Goal: Browse casually: Explore the website without a specific task or goal

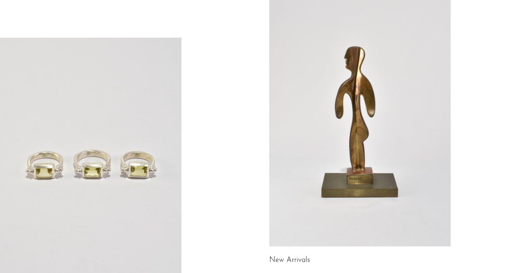
scroll to position [128, 0]
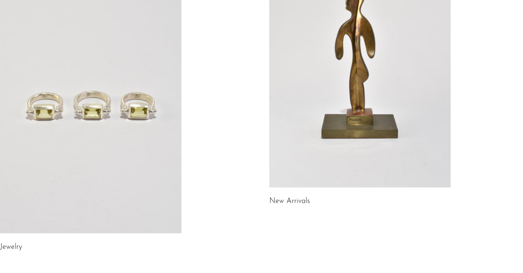
click at [106, 126] on link at bounding box center [91, 106] width 182 height 254
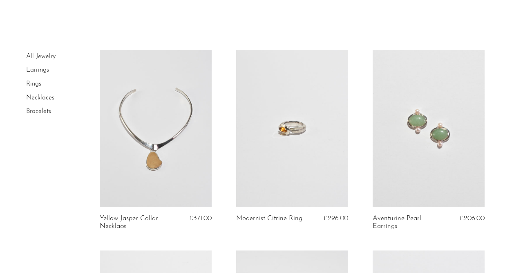
scroll to position [43, 0]
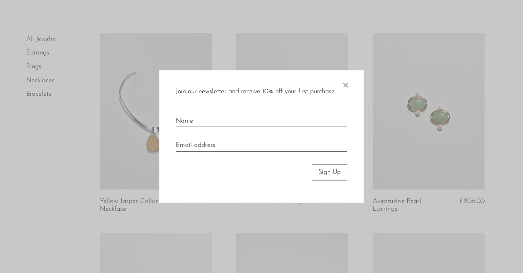
click at [7, 167] on div at bounding box center [261, 136] width 523 height 273
click at [346, 83] on span "×" at bounding box center [345, 83] width 8 height 26
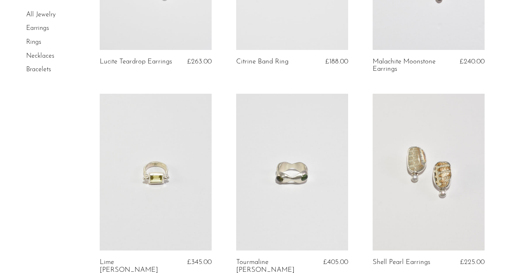
scroll to position [468, 0]
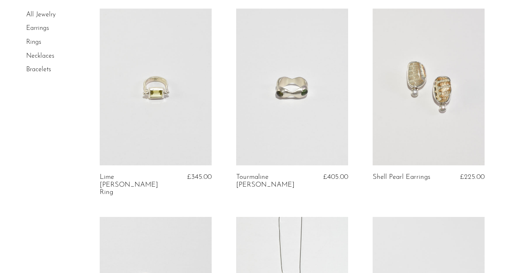
drag, startPoint x: 272, startPoint y: 90, endPoint x: 274, endPoint y: 103, distance: 14.1
click at [272, 90] on link at bounding box center [292, 87] width 112 height 157
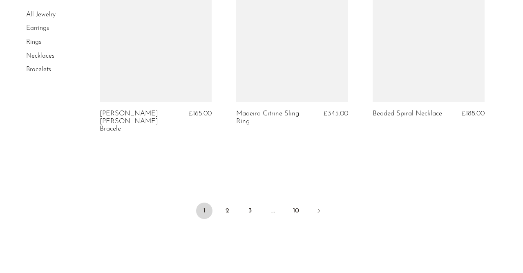
scroll to position [2392, 0]
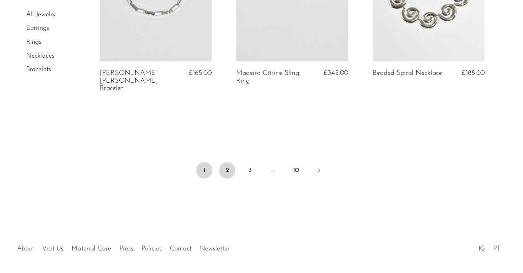
click at [227, 162] on link "2" at bounding box center [227, 170] width 16 height 16
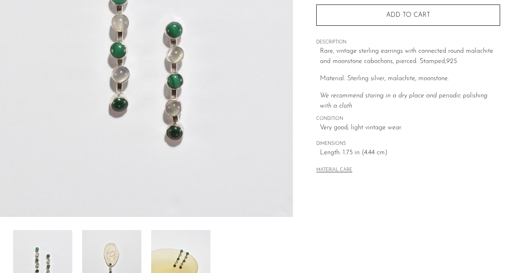
scroll to position [255, 0]
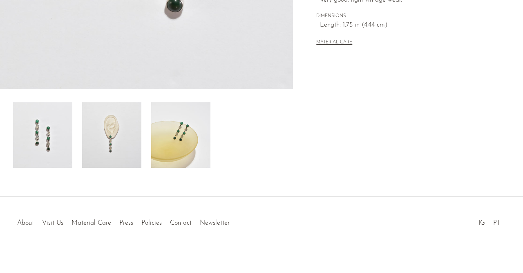
click at [203, 124] on img at bounding box center [180, 134] width 59 height 65
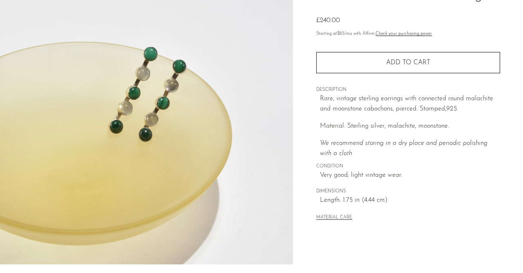
scroll to position [43, 0]
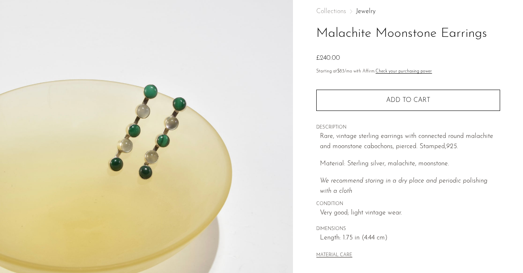
click at [149, 131] on img at bounding box center [146, 148] width 293 height 307
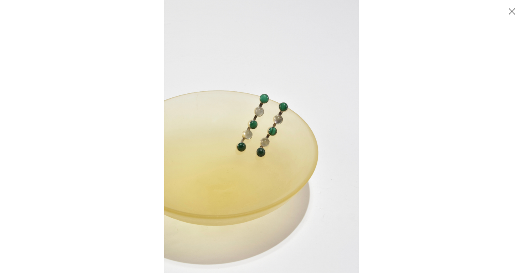
click at [521, 66] on div at bounding box center [425, 136] width 523 height 273
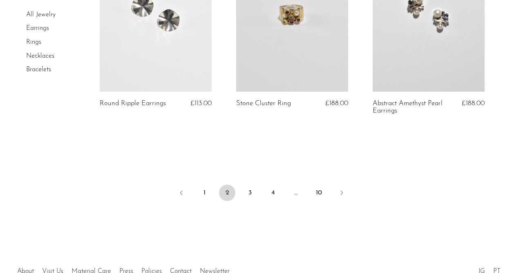
scroll to position [2384, 0]
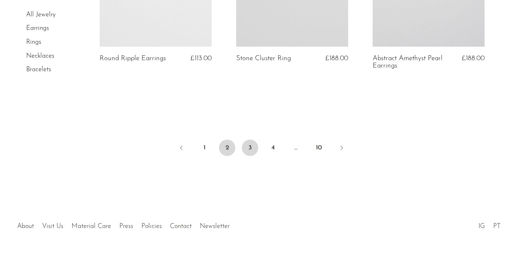
click at [248, 139] on link "3" at bounding box center [250, 147] width 16 height 16
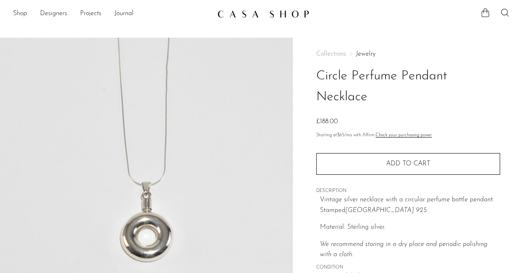
scroll to position [43, 0]
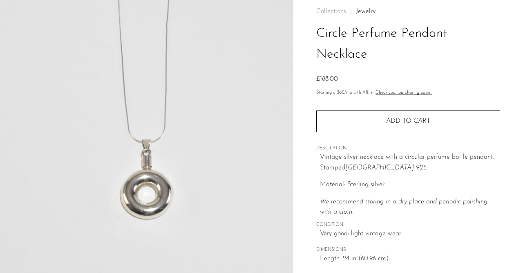
drag, startPoint x: 145, startPoint y: 70, endPoint x: 144, endPoint y: 74, distance: 5.2
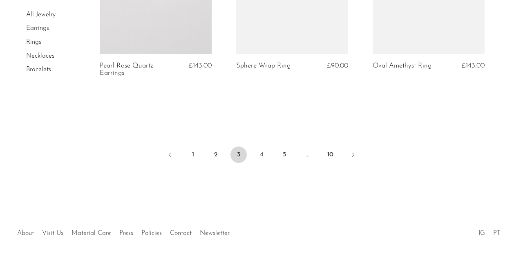
scroll to position [2384, 0]
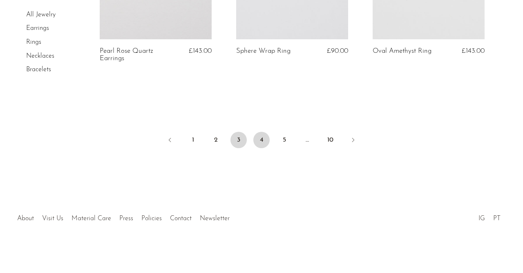
click at [260, 137] on link "4" at bounding box center [262, 140] width 16 height 16
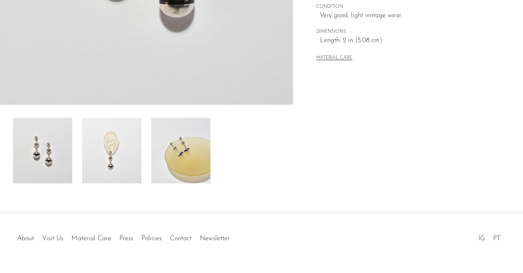
scroll to position [255, 0]
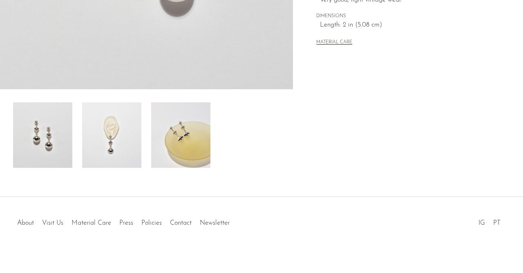
click at [133, 147] on img at bounding box center [111, 134] width 59 height 65
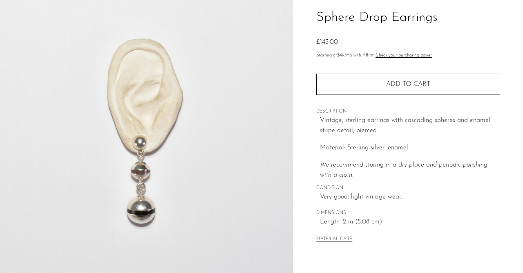
scroll to position [43, 0]
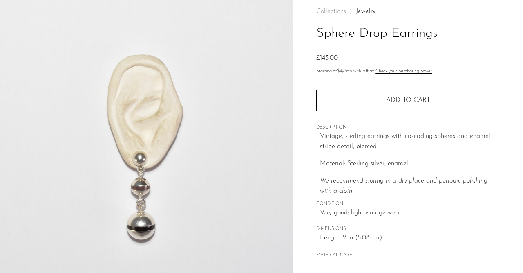
drag, startPoint x: 198, startPoint y: 57, endPoint x: 196, endPoint y: 65, distance: 8.3
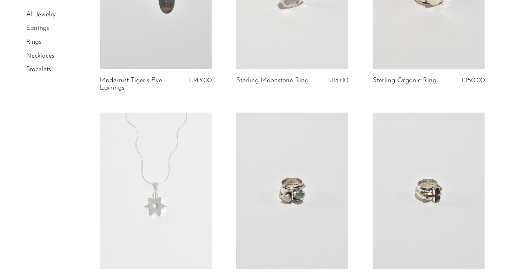
scroll to position [2339, 0]
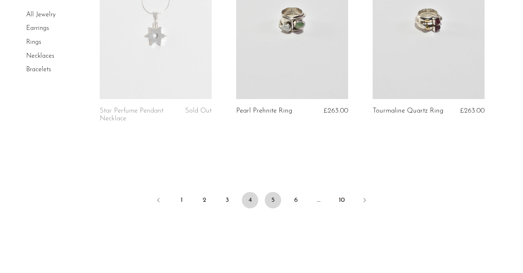
click at [270, 198] on link "5" at bounding box center [273, 200] width 16 height 16
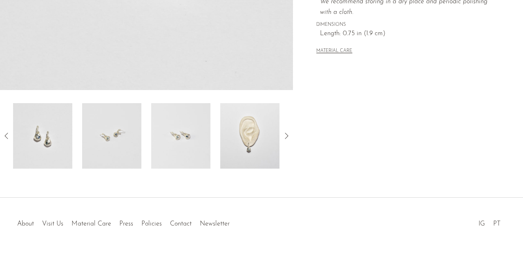
scroll to position [259, 0]
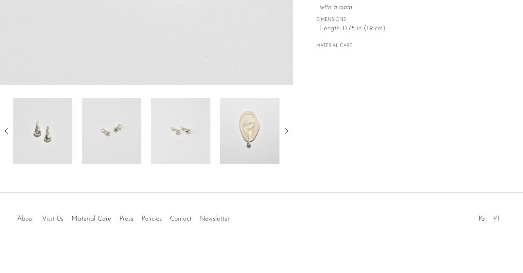
click at [214, 125] on div at bounding box center [146, 130] width 267 height 65
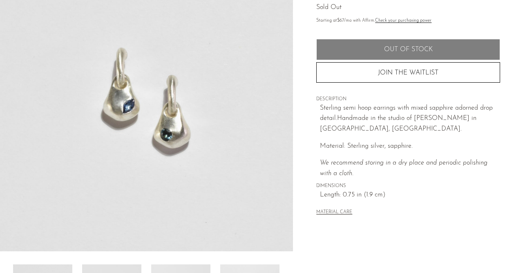
scroll to position [89, 0]
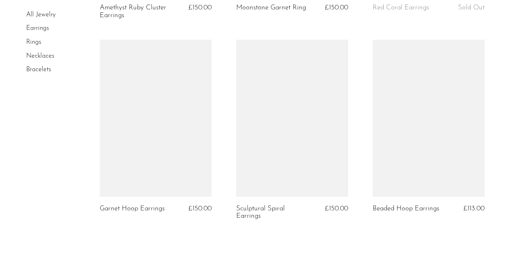
scroll to position [2369, 0]
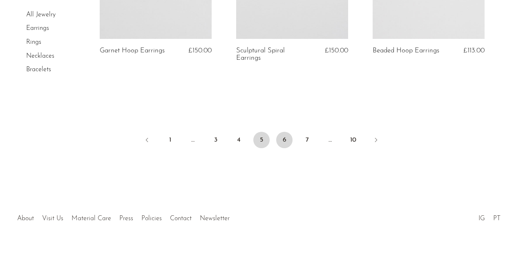
click at [283, 141] on link "6" at bounding box center [284, 140] width 16 height 16
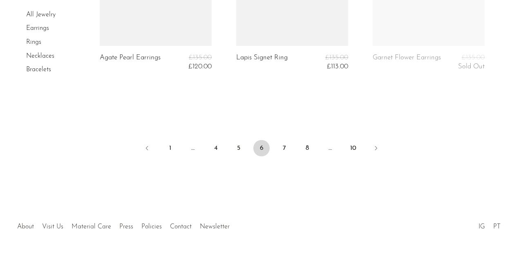
scroll to position [2386, 0]
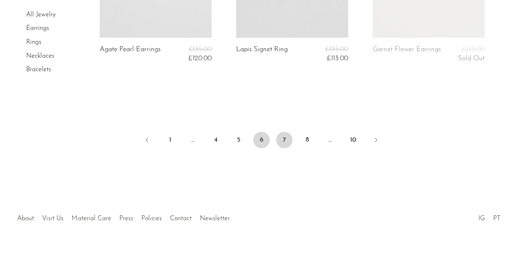
click at [284, 143] on link "7" at bounding box center [284, 140] width 16 height 16
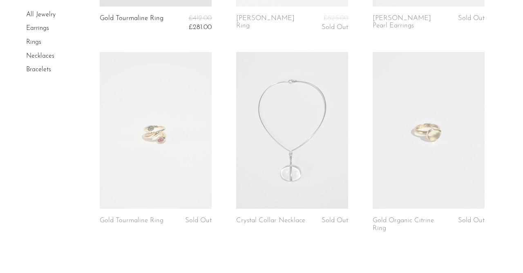
scroll to position [2418, 0]
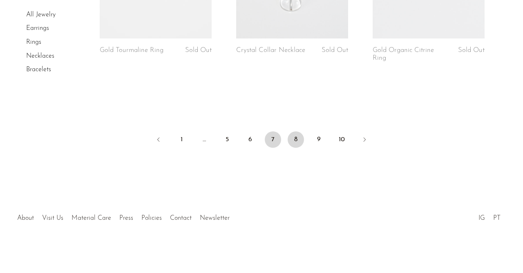
click at [297, 139] on link "8" at bounding box center [296, 139] width 16 height 16
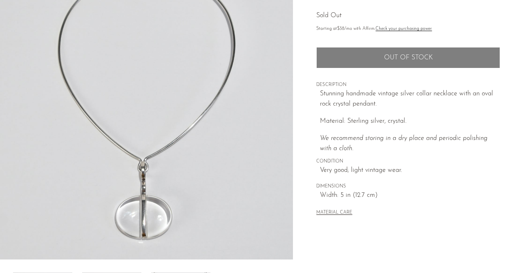
scroll to position [259, 0]
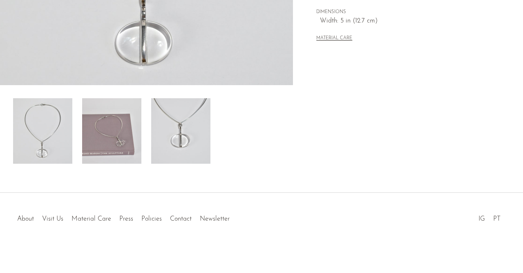
click at [118, 114] on img at bounding box center [111, 130] width 59 height 65
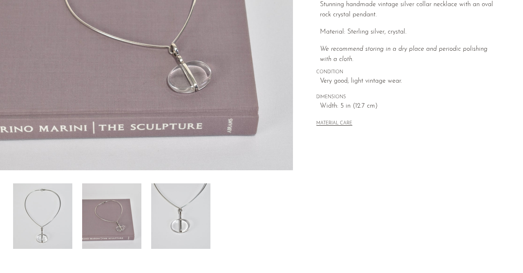
scroll to position [47, 0]
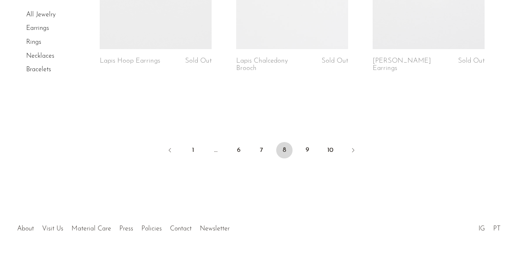
scroll to position [2384, 0]
click at [305, 141] on link "9" at bounding box center [307, 147] width 16 height 16
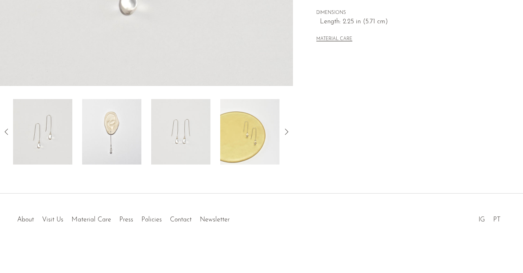
scroll to position [259, 0]
click at [124, 138] on img at bounding box center [111, 130] width 59 height 65
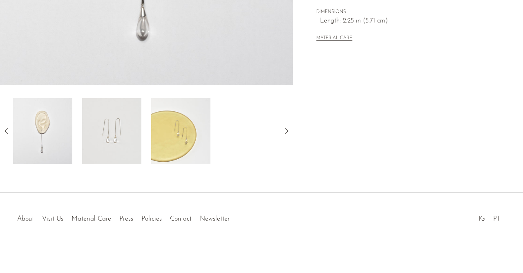
click at [168, 134] on img at bounding box center [180, 130] width 59 height 65
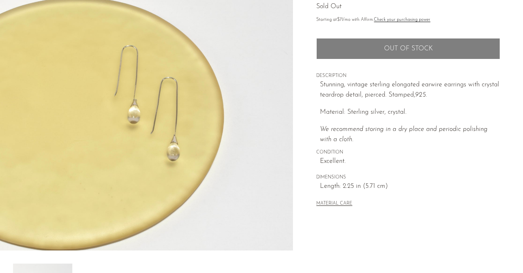
scroll to position [89, 0]
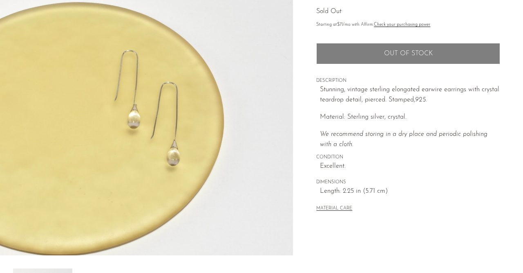
drag, startPoint x: 162, startPoint y: 64, endPoint x: 169, endPoint y: 66, distance: 7.1
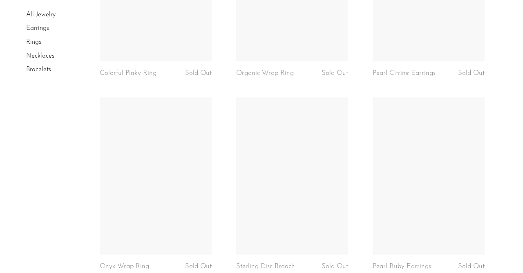
scroll to position [2297, 0]
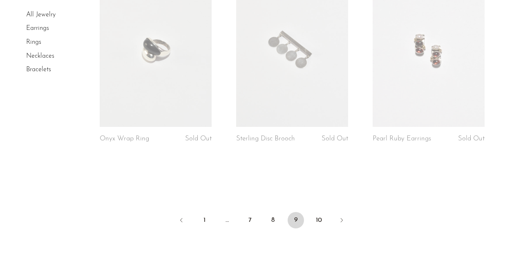
drag, startPoint x: 319, startPoint y: 226, endPoint x: 271, endPoint y: 210, distance: 49.9
click at [319, 226] on link "10" at bounding box center [319, 220] width 16 height 16
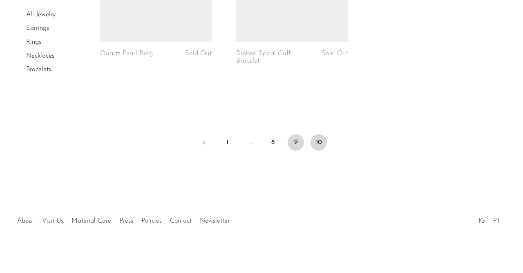
scroll to position [2212, 0]
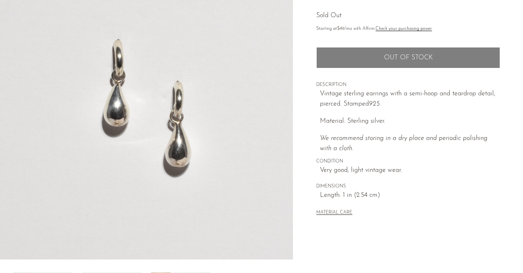
scroll to position [259, 0]
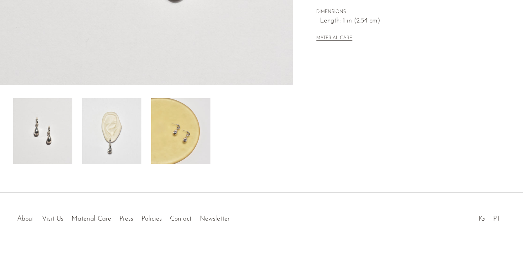
click at [188, 135] on img at bounding box center [180, 130] width 59 height 65
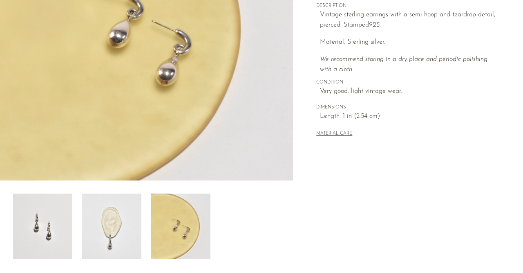
scroll to position [174, 0]
